Goal: Check status: Check status

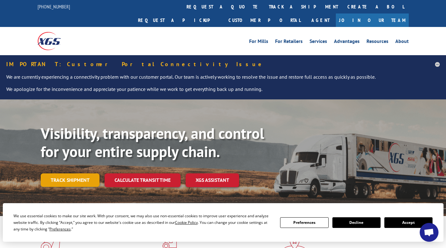
click at [74, 173] on link "Track shipment" at bounding box center [70, 179] width 59 height 13
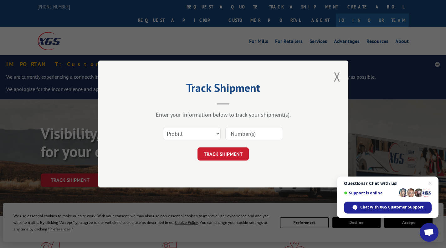
click at [252, 134] on input at bounding box center [254, 133] width 58 height 13
drag, startPoint x: 252, startPoint y: 134, endPoint x: 284, endPoint y: 151, distance: 36.7
click at [284, 151] on div "TRACK SHIPMENT" at bounding box center [223, 153] width 188 height 13
click at [243, 132] on input at bounding box center [254, 133] width 58 height 13
drag, startPoint x: 243, startPoint y: 132, endPoint x: 276, endPoint y: 165, distance: 46.0
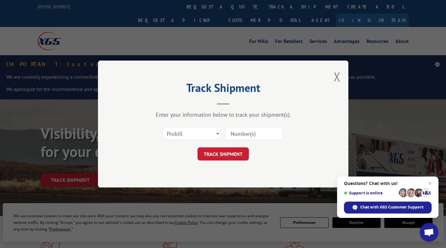
click at [276, 165] on div "Track Shipment Enter your information below to track your shipment(s). Select c…" at bounding box center [223, 123] width 250 height 127
drag, startPoint x: 249, startPoint y: 131, endPoint x: 247, endPoint y: 133, distance: 3.3
click at [247, 133] on input at bounding box center [254, 133] width 58 height 13
type input "15988629"
click at [243, 151] on button "TRACK SHIPMENT" at bounding box center [222, 153] width 51 height 13
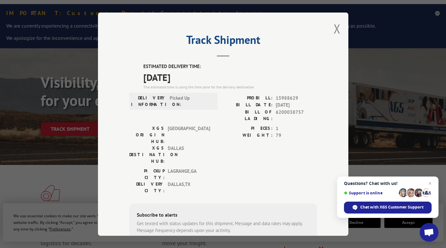
scroll to position [64, 0]
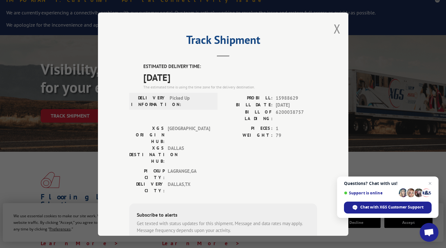
drag, startPoint x: 348, startPoint y: 233, endPoint x: 326, endPoint y: 130, distance: 105.9
click at [326, 130] on div "Track Shipment ESTIMATED DELIVERY TIME: [DATE] The estimated time is using the …" at bounding box center [223, 124] width 250 height 223
drag, startPoint x: 430, startPoint y: 183, endPoint x: 318, endPoint y: 217, distance: 116.7
click at [318, 217] on div "Track Shipment ESTIMATED DELIVERY TIME: [DATE] The estimated time is using the …" at bounding box center [223, 124] width 250 height 223
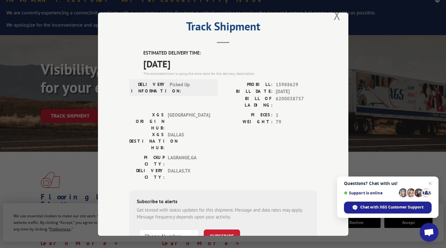
scroll to position [25, 0]
